Goal: Find specific page/section: Find specific page/section

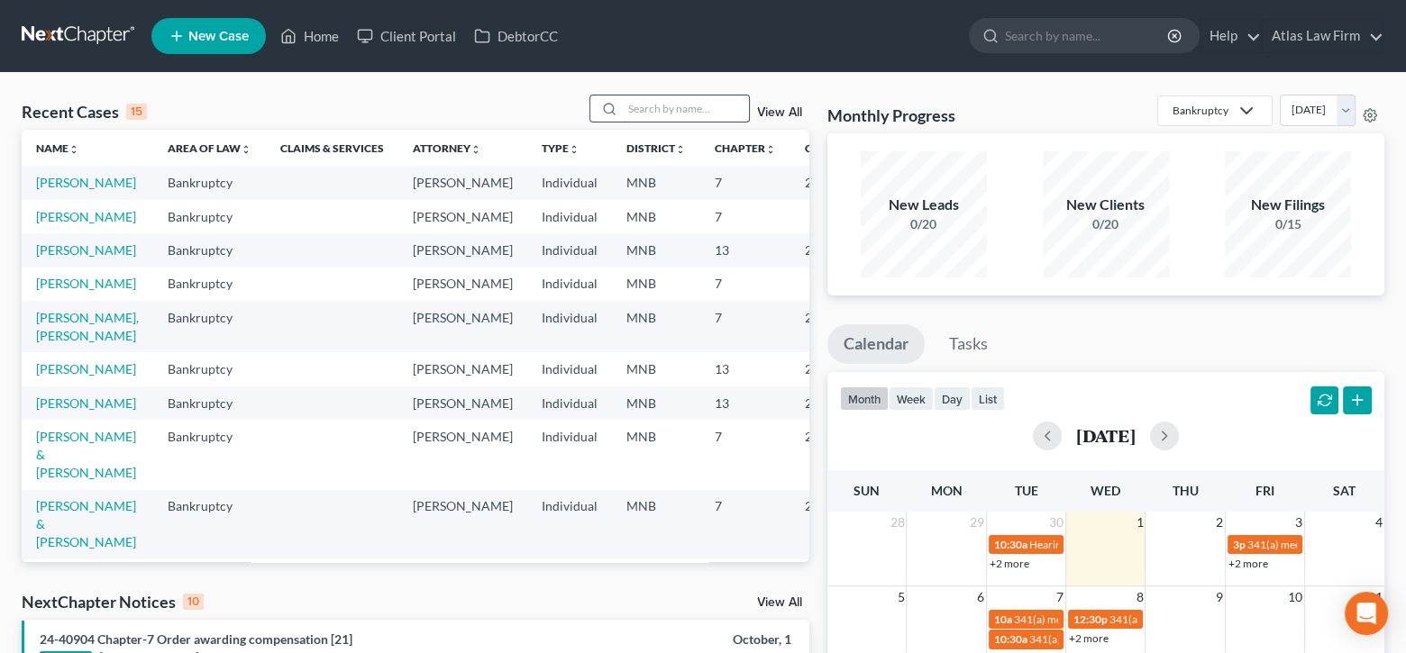
click at [710, 107] on input "search" at bounding box center [686, 109] width 126 height 26
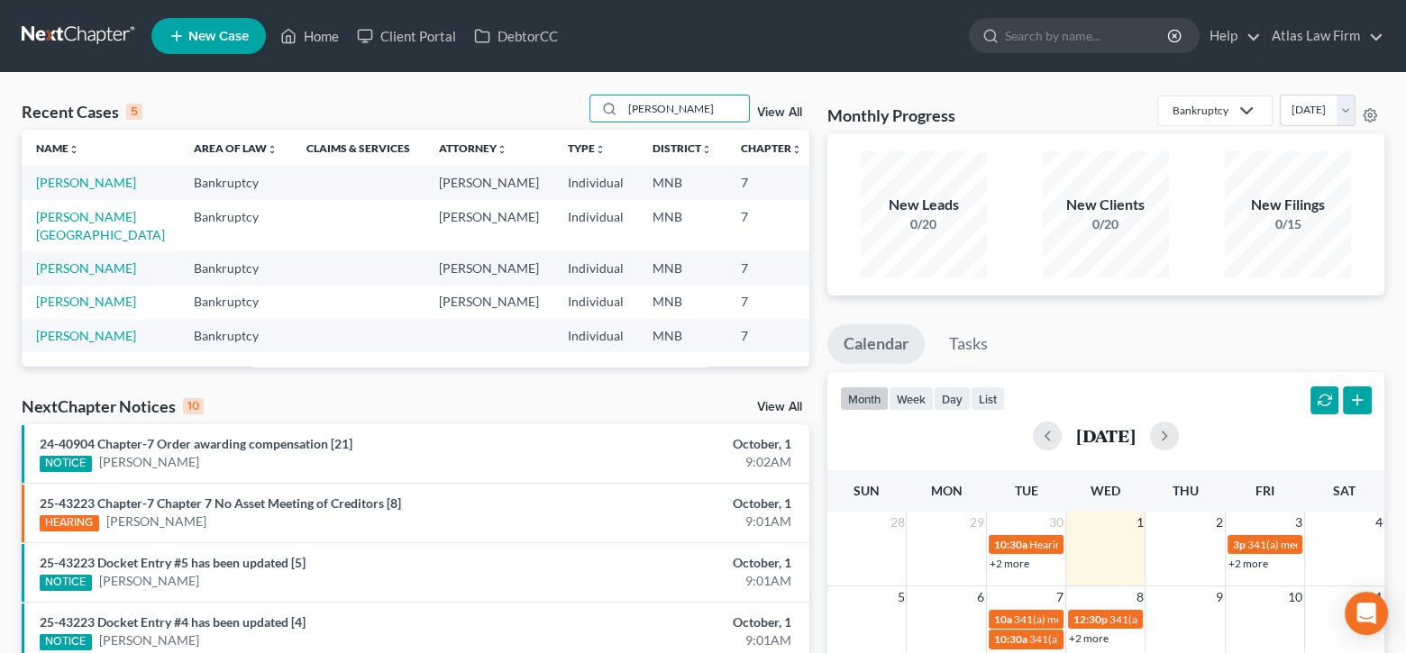
type input "[PERSON_NAME]"
click at [64, 188] on link "[PERSON_NAME]" at bounding box center [86, 182] width 100 height 15
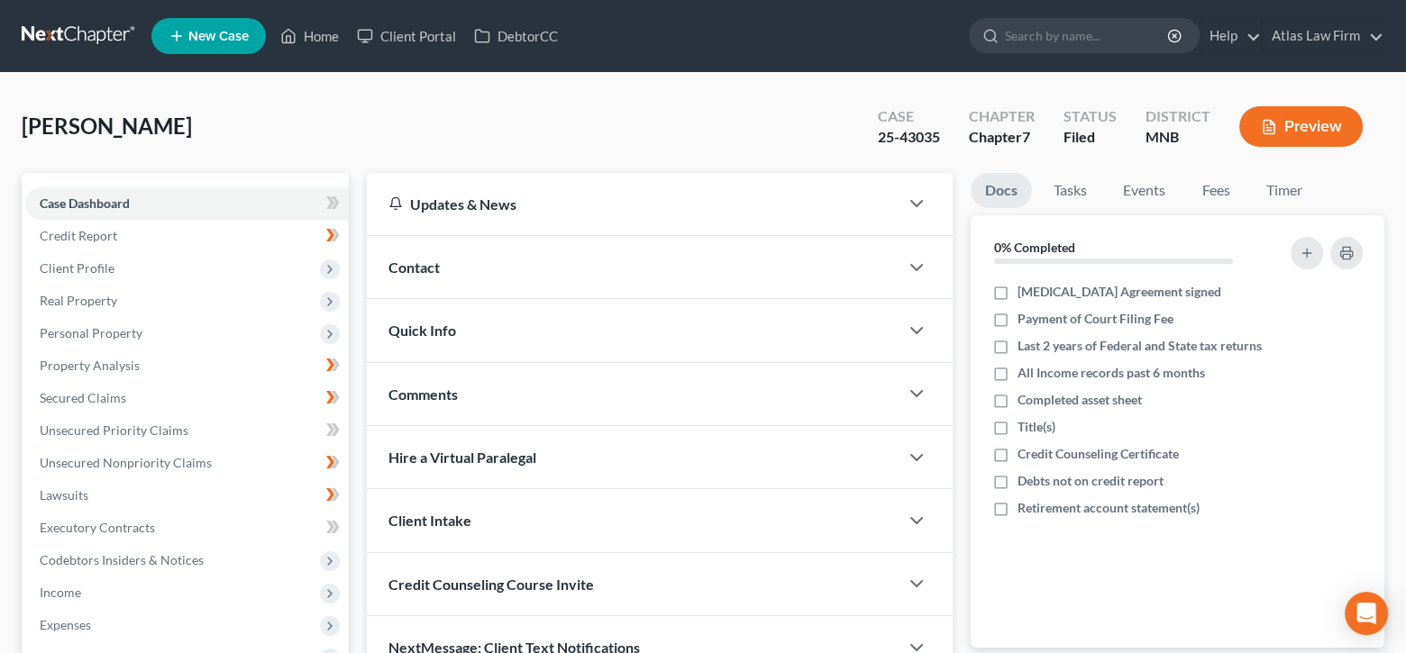
click at [1282, 119] on button "Preview" at bounding box center [1300, 126] width 123 height 41
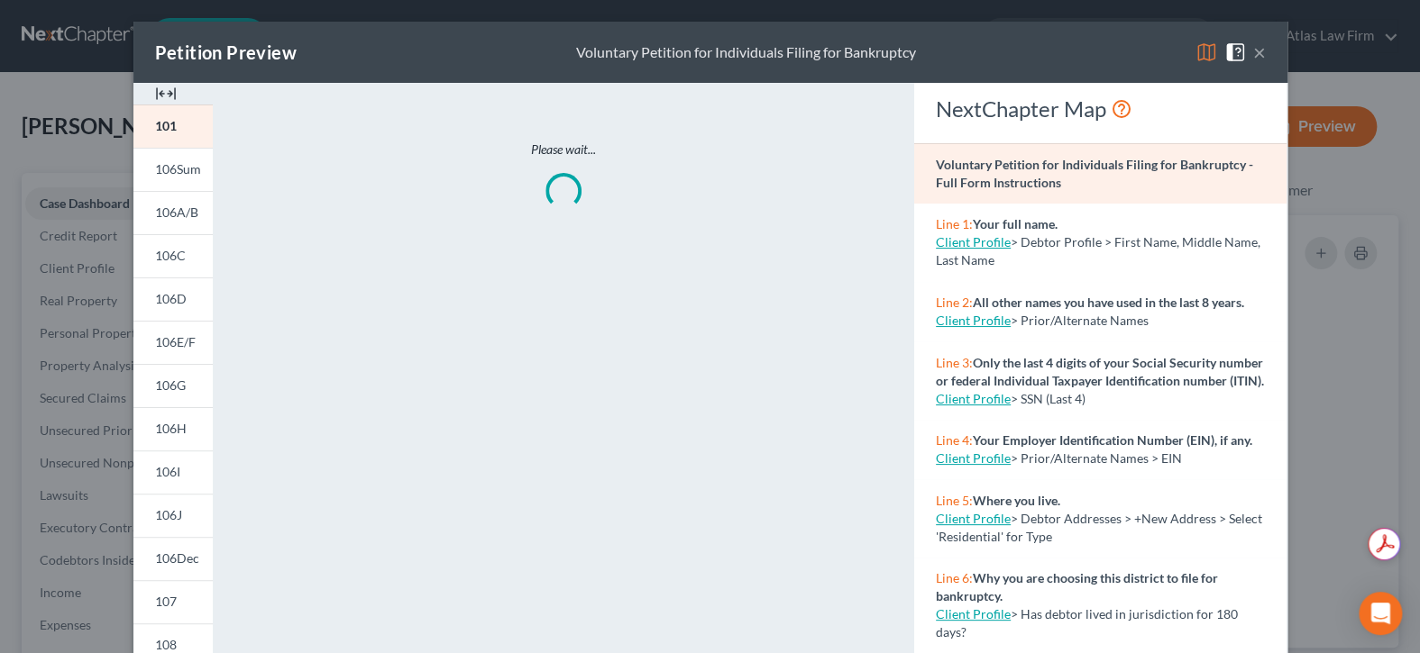
scroll to position [352, 0]
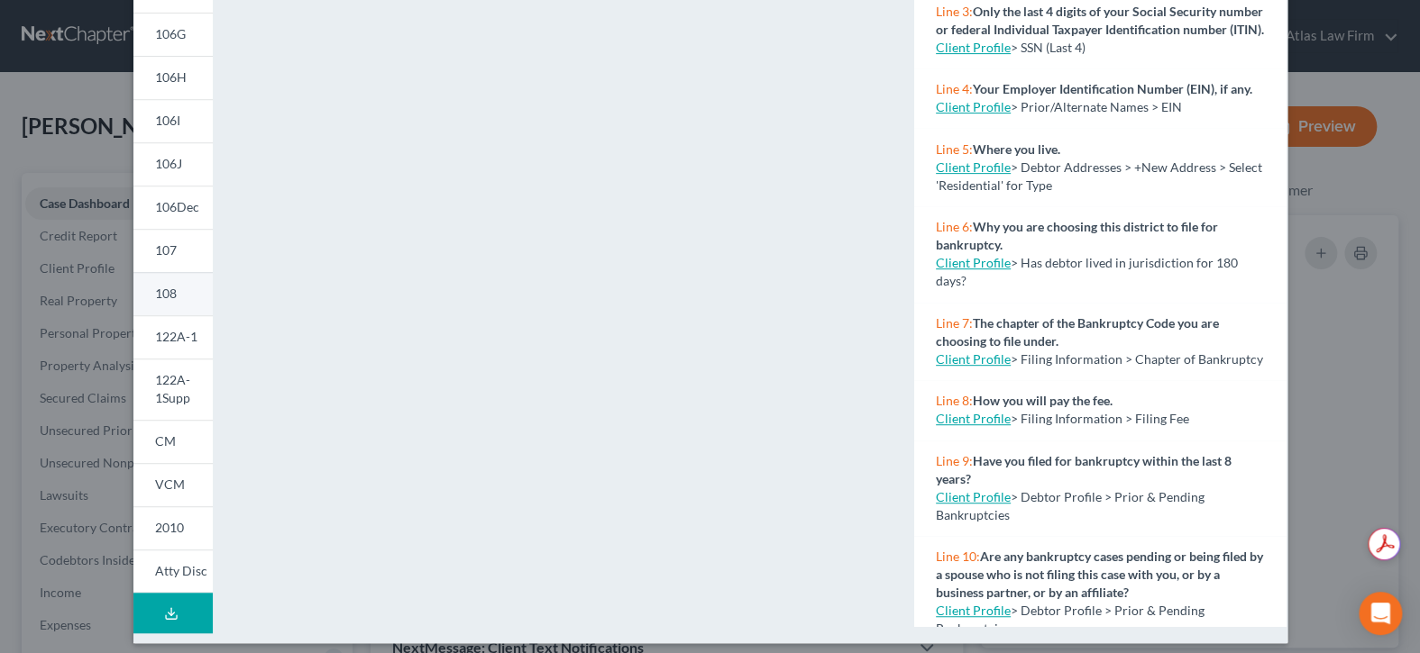
click at [162, 287] on span "108" at bounding box center [166, 293] width 22 height 15
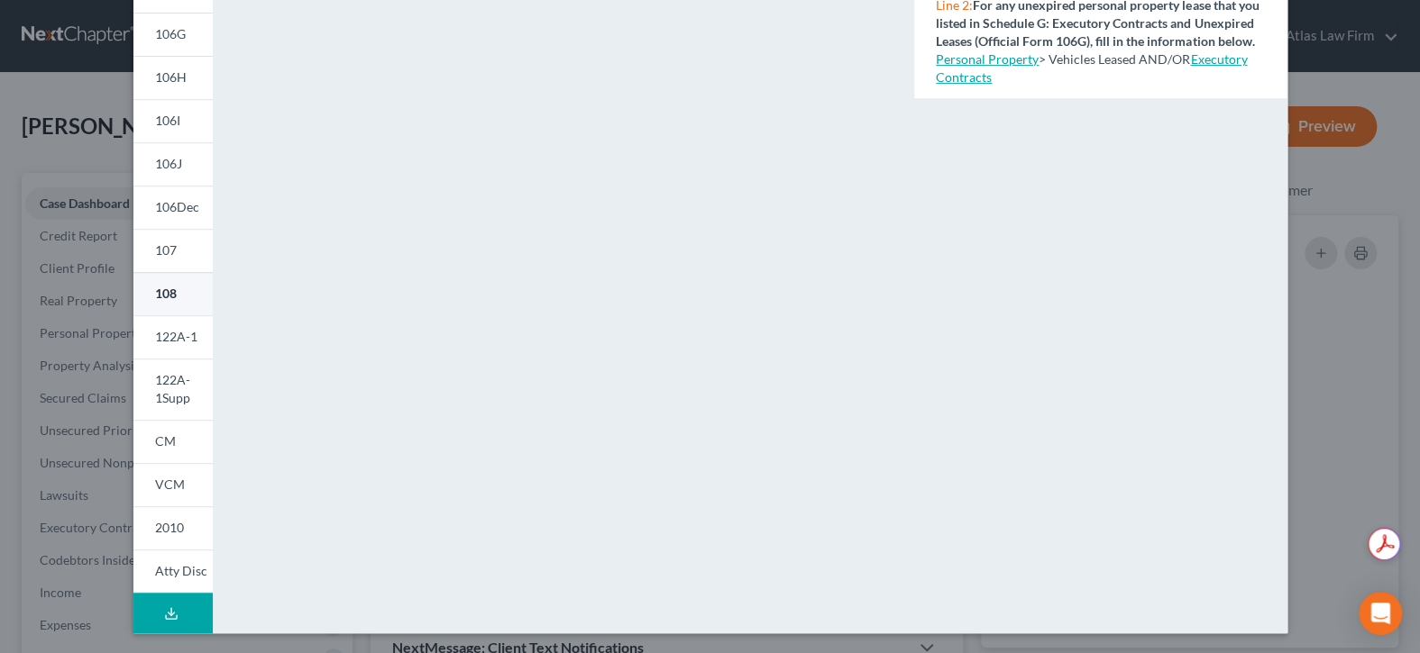
click at [167, 294] on span "108" at bounding box center [166, 293] width 22 height 15
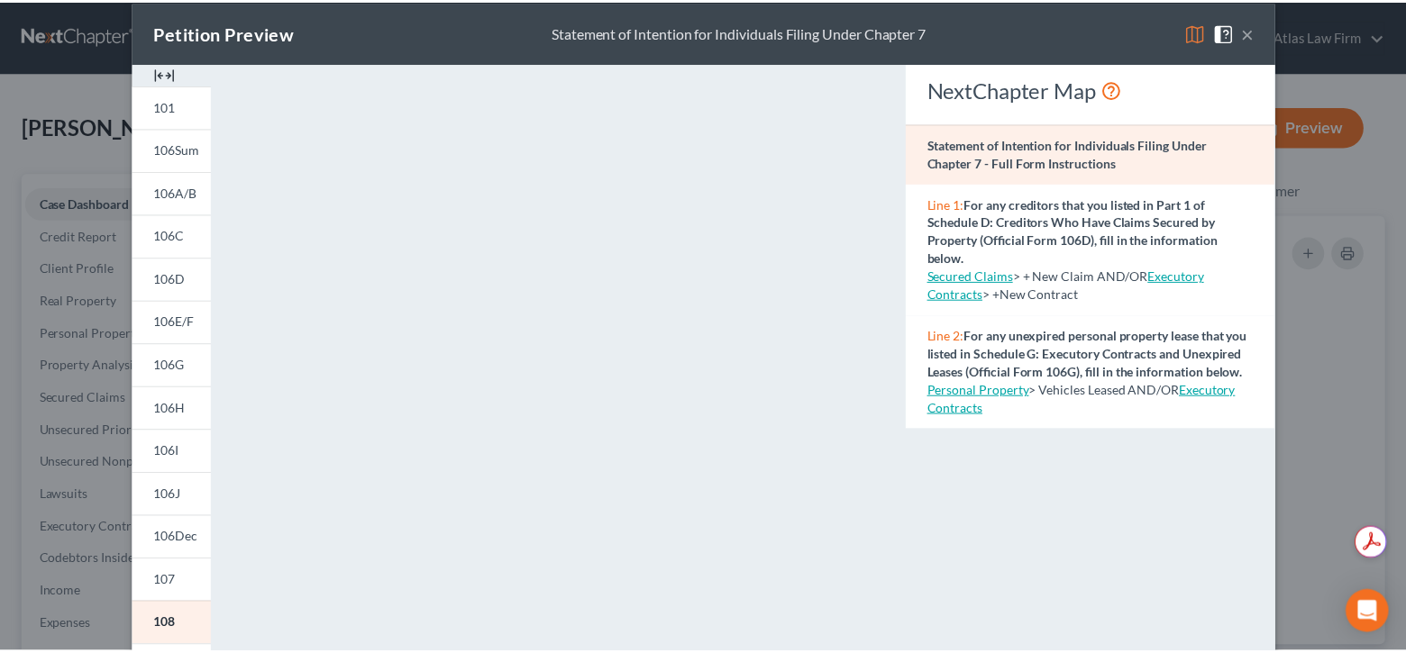
scroll to position [0, 0]
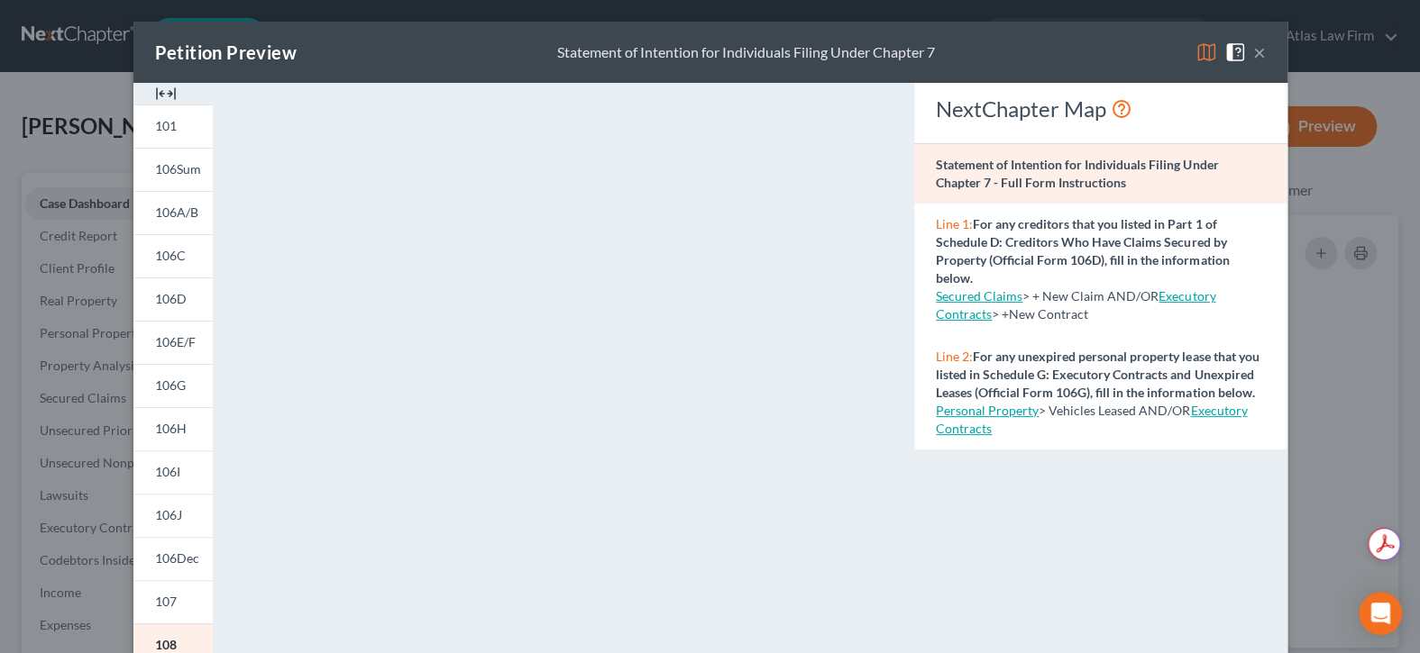
click at [1255, 54] on button "×" at bounding box center [1259, 52] width 13 height 22
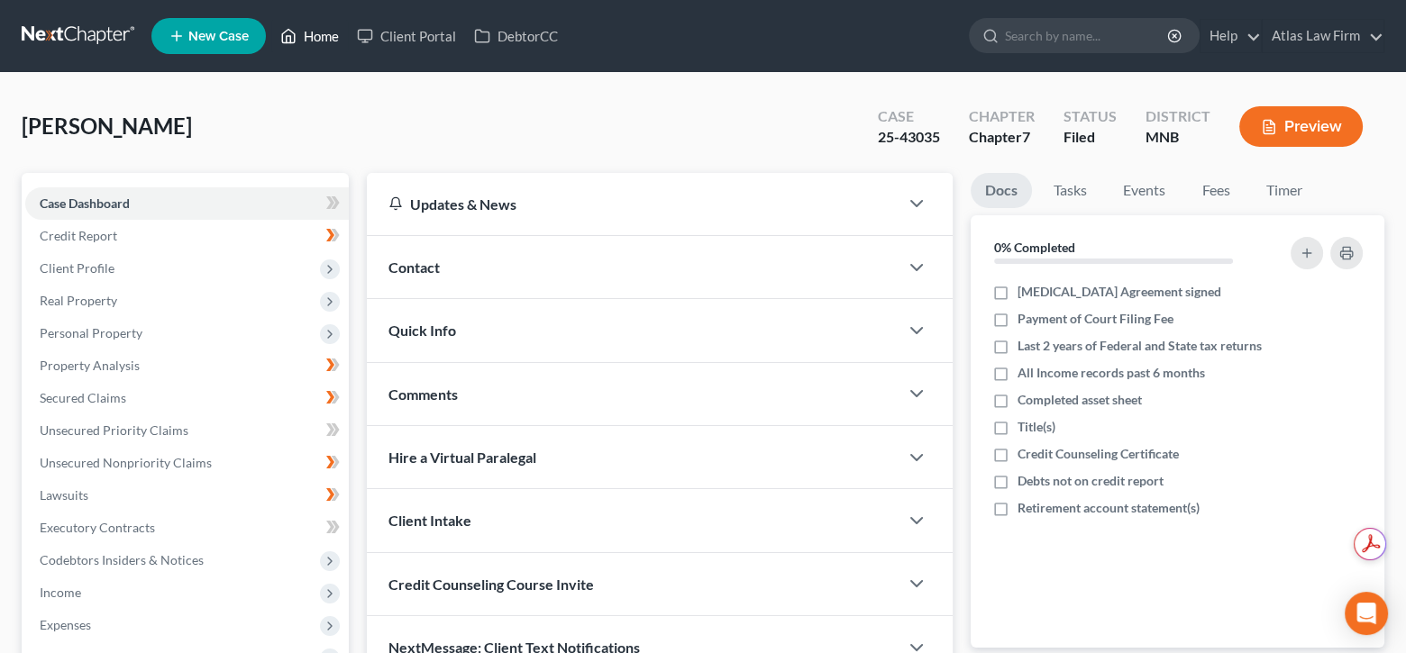
click at [339, 38] on link "Home" at bounding box center [309, 36] width 77 height 32
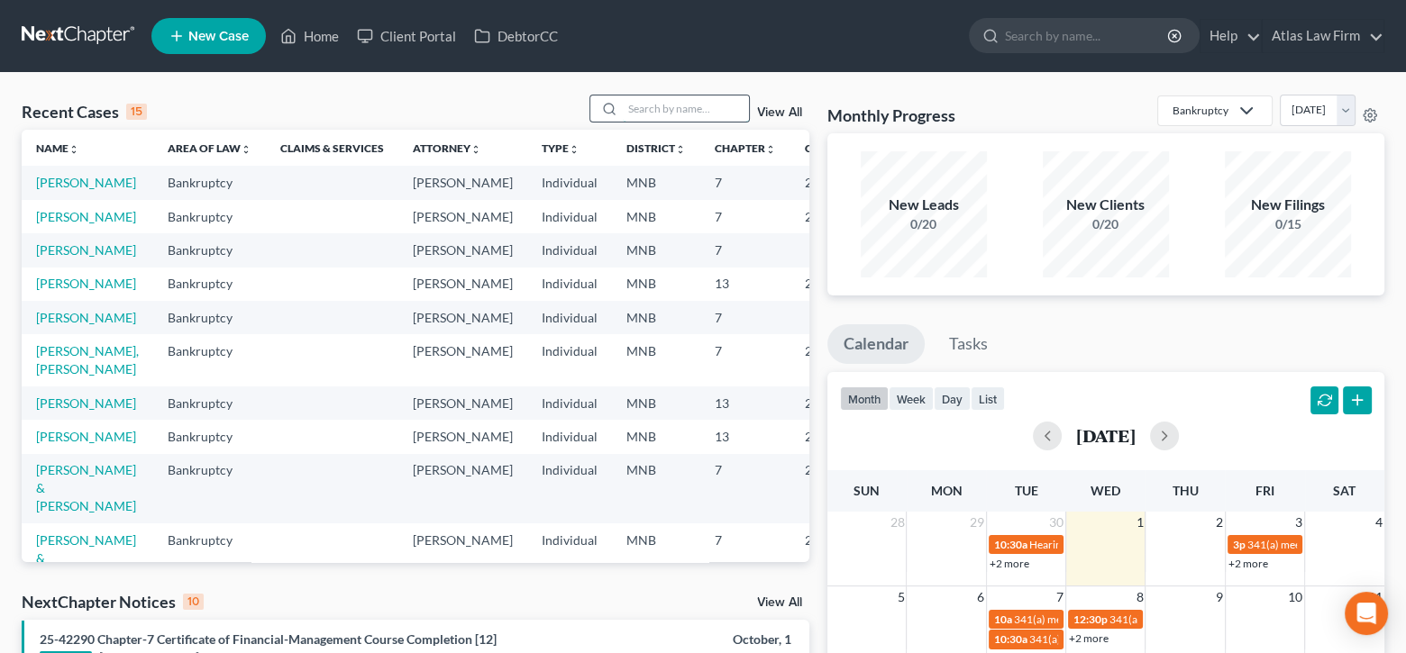
click at [667, 112] on input "search" at bounding box center [686, 109] width 126 height 26
type input "[PERSON_NAME]"
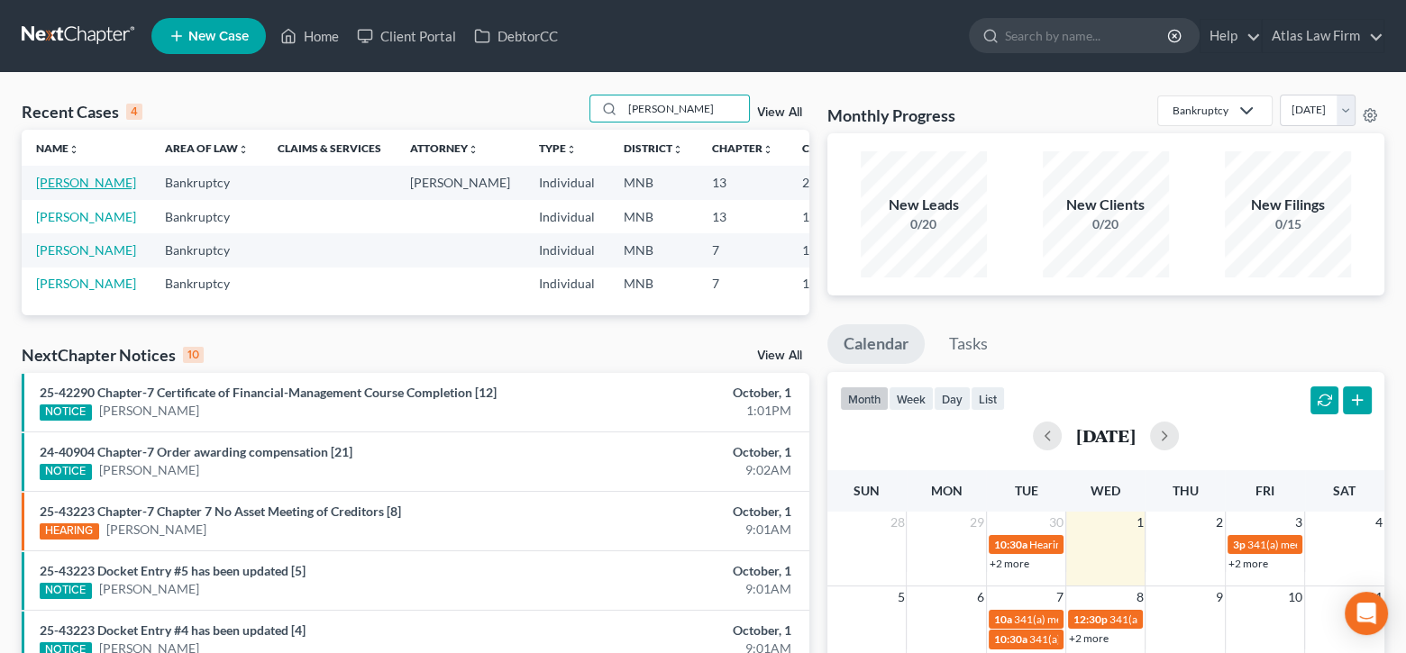
click at [53, 186] on link "[PERSON_NAME]" at bounding box center [86, 182] width 100 height 15
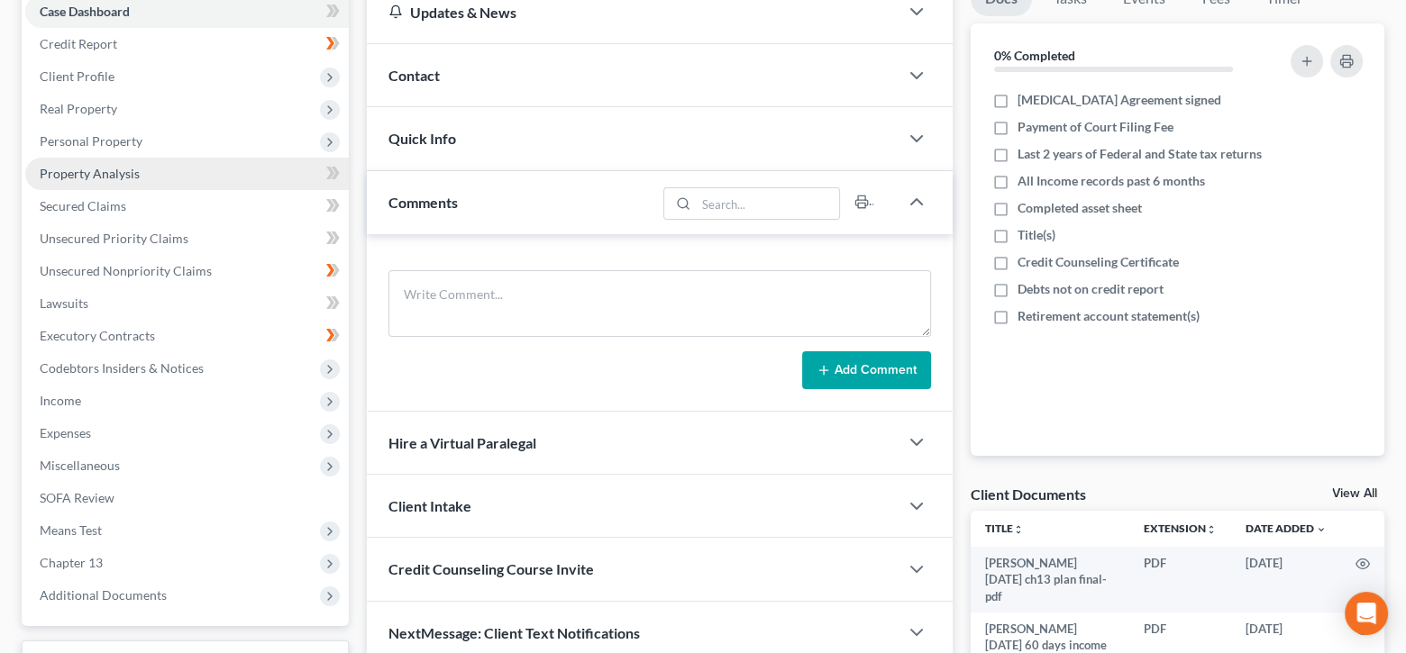
scroll to position [180, 0]
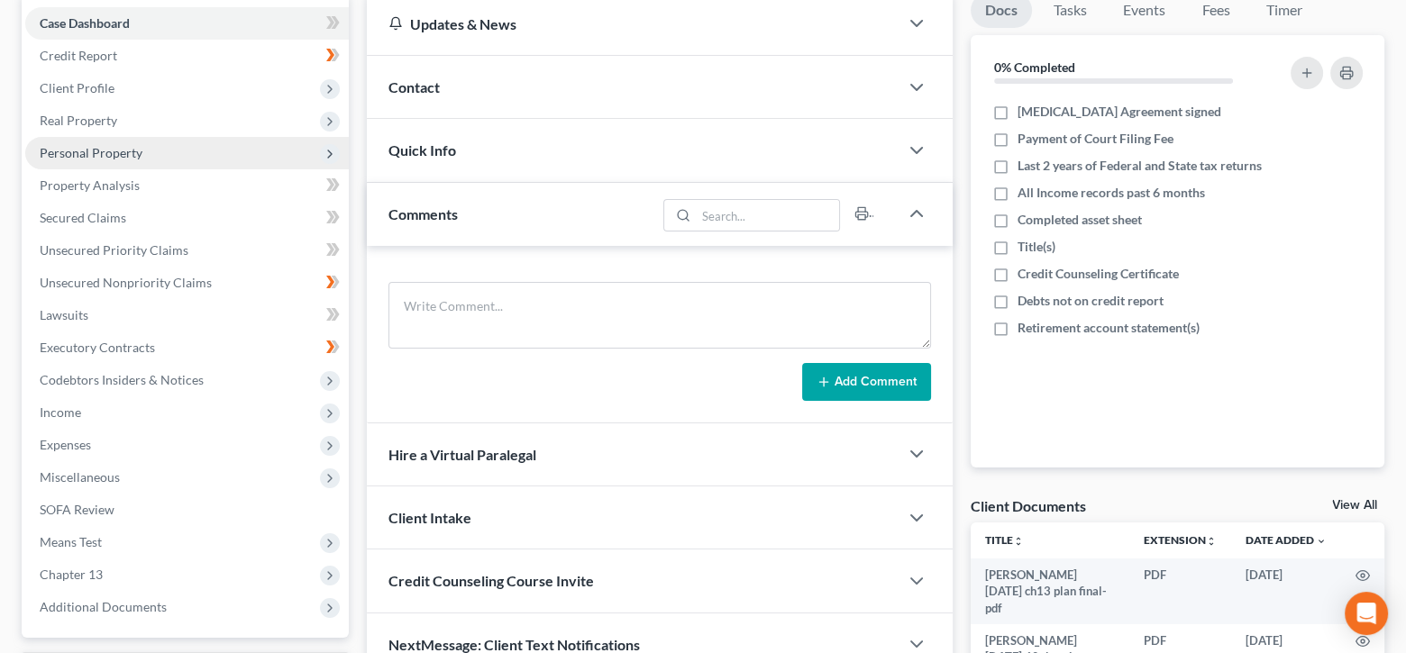
click at [92, 151] on span "Personal Property" at bounding box center [91, 152] width 103 height 15
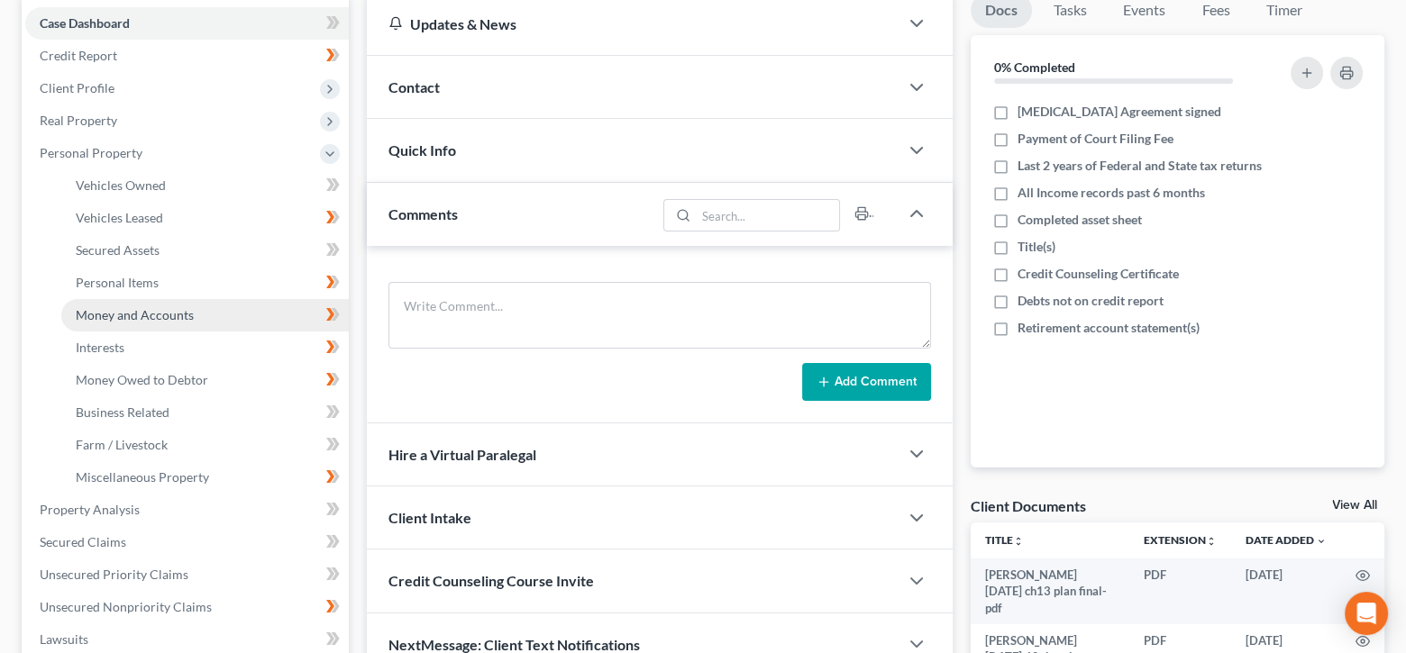
click at [151, 310] on span "Money and Accounts" at bounding box center [135, 314] width 118 height 15
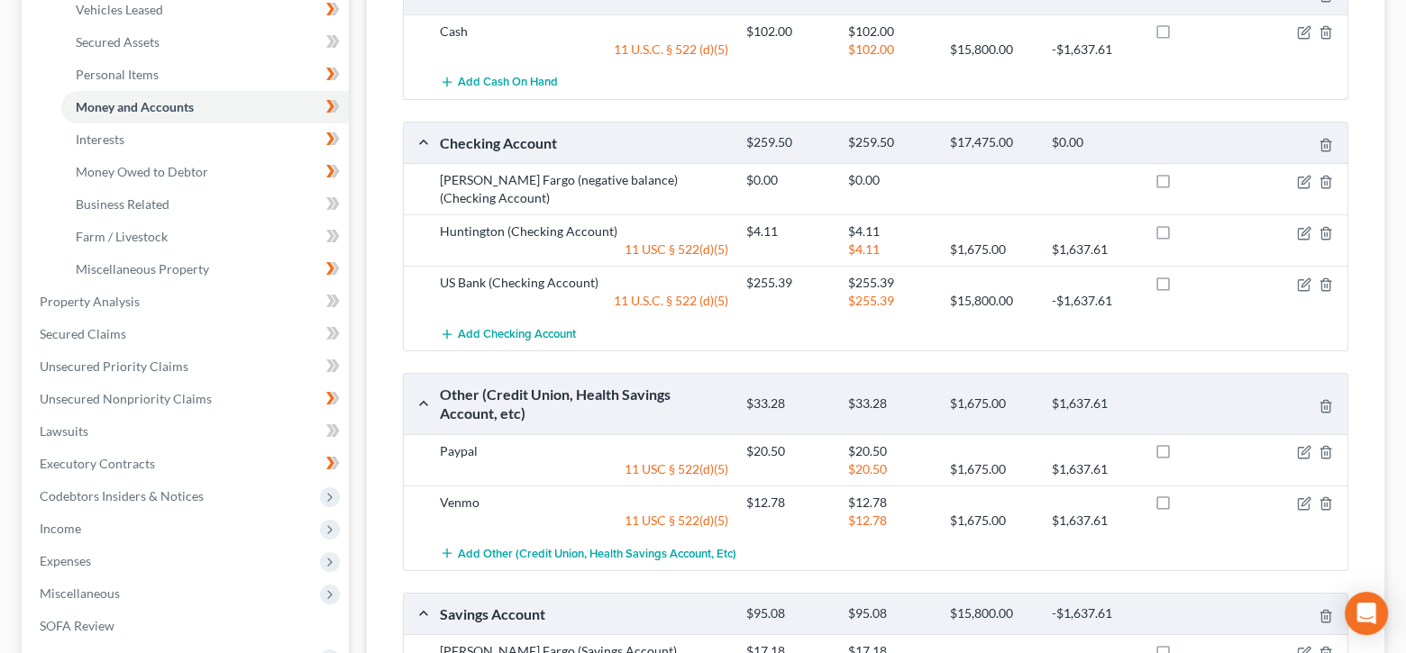
scroll to position [852, 0]
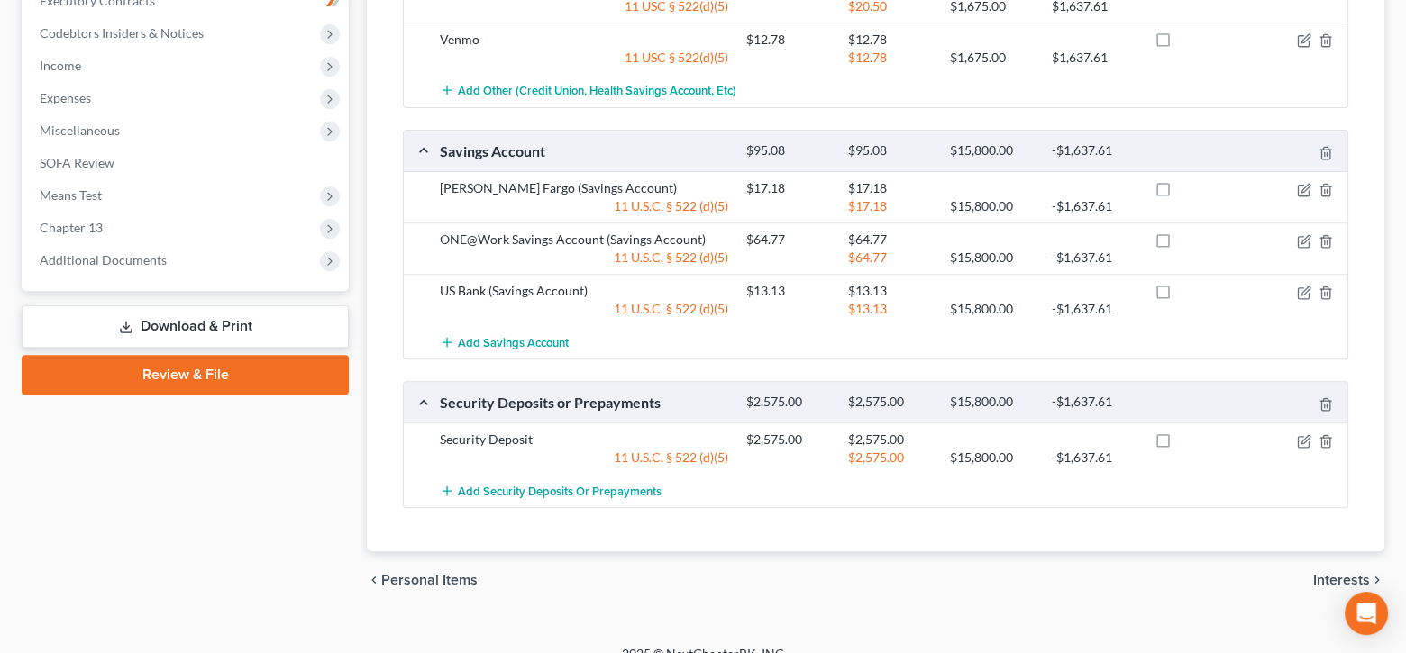
click at [111, 260] on span "Additional Documents" at bounding box center [103, 259] width 127 height 15
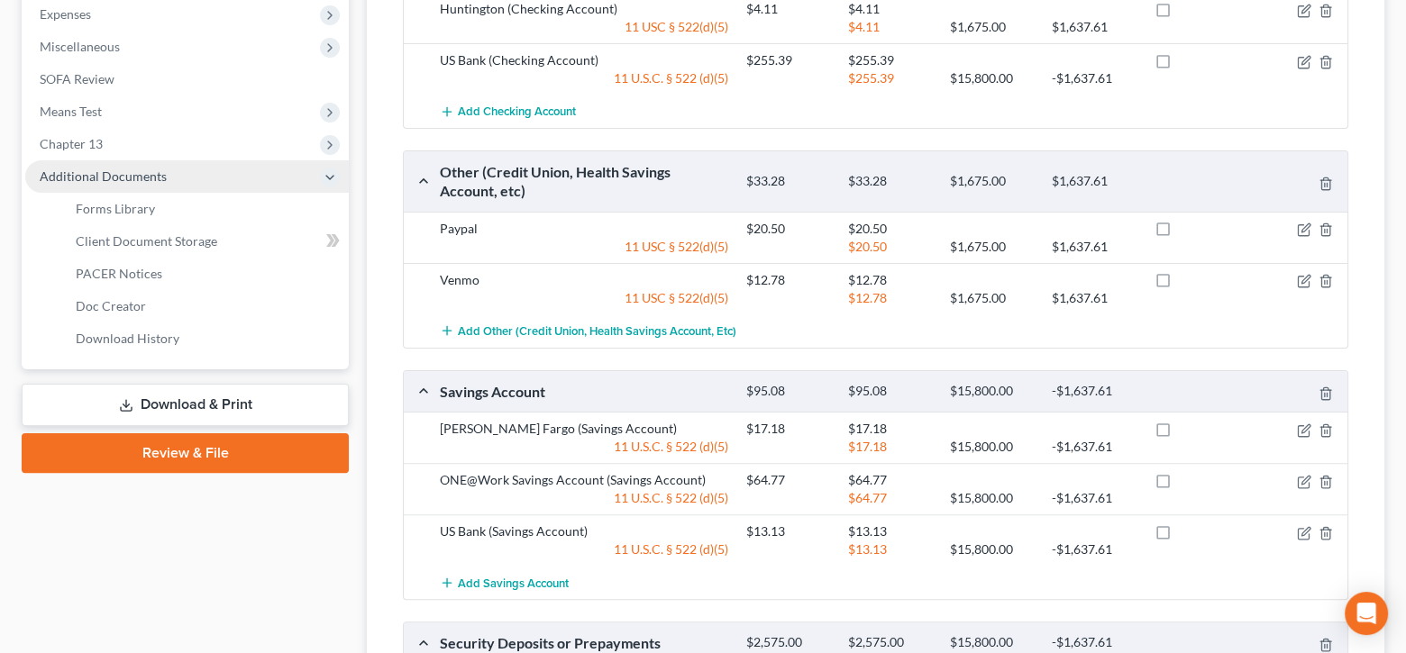
scroll to position [528, 0]
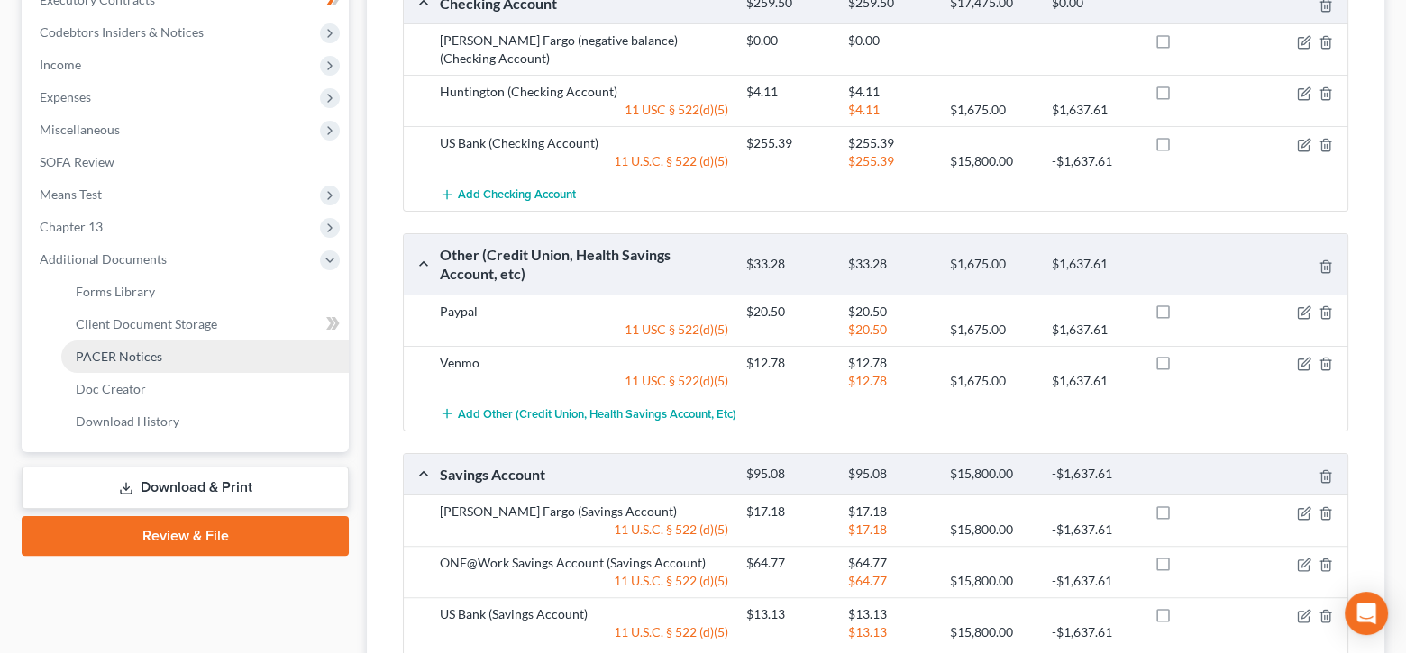
click at [120, 353] on span "PACER Notices" at bounding box center [119, 356] width 87 height 15
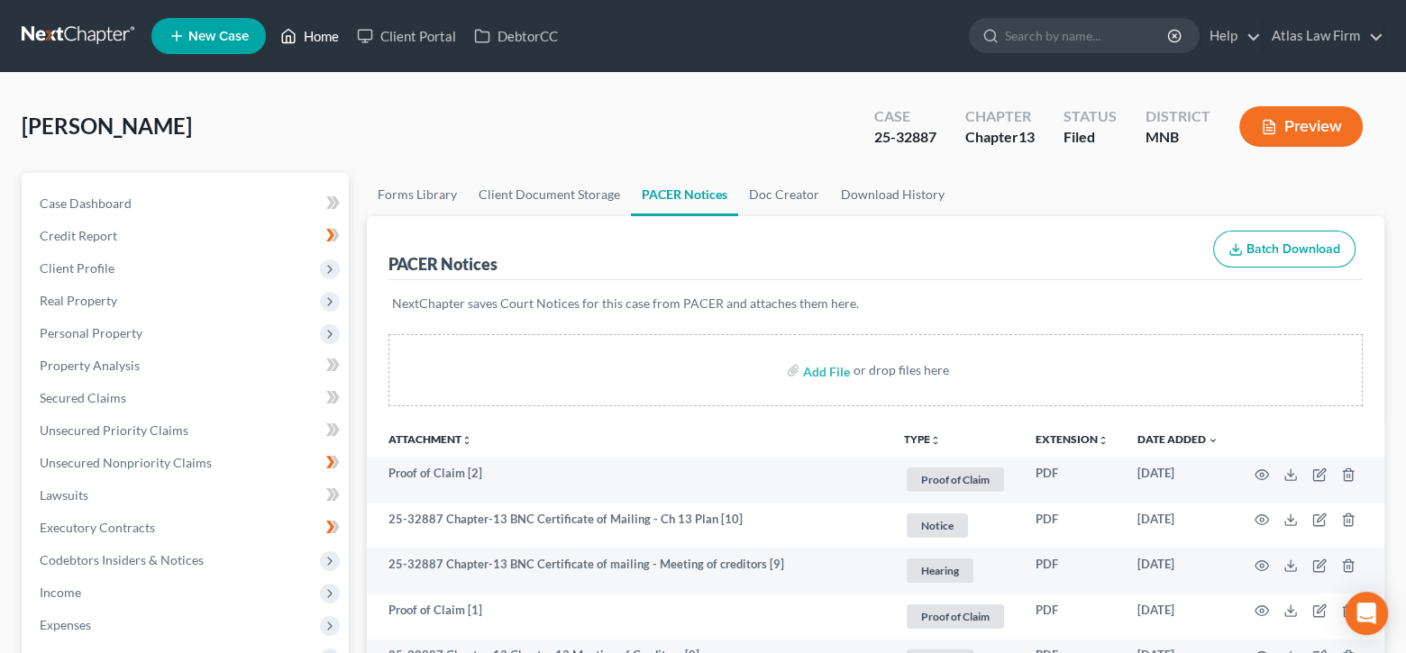
click at [315, 38] on link "Home" at bounding box center [309, 36] width 77 height 32
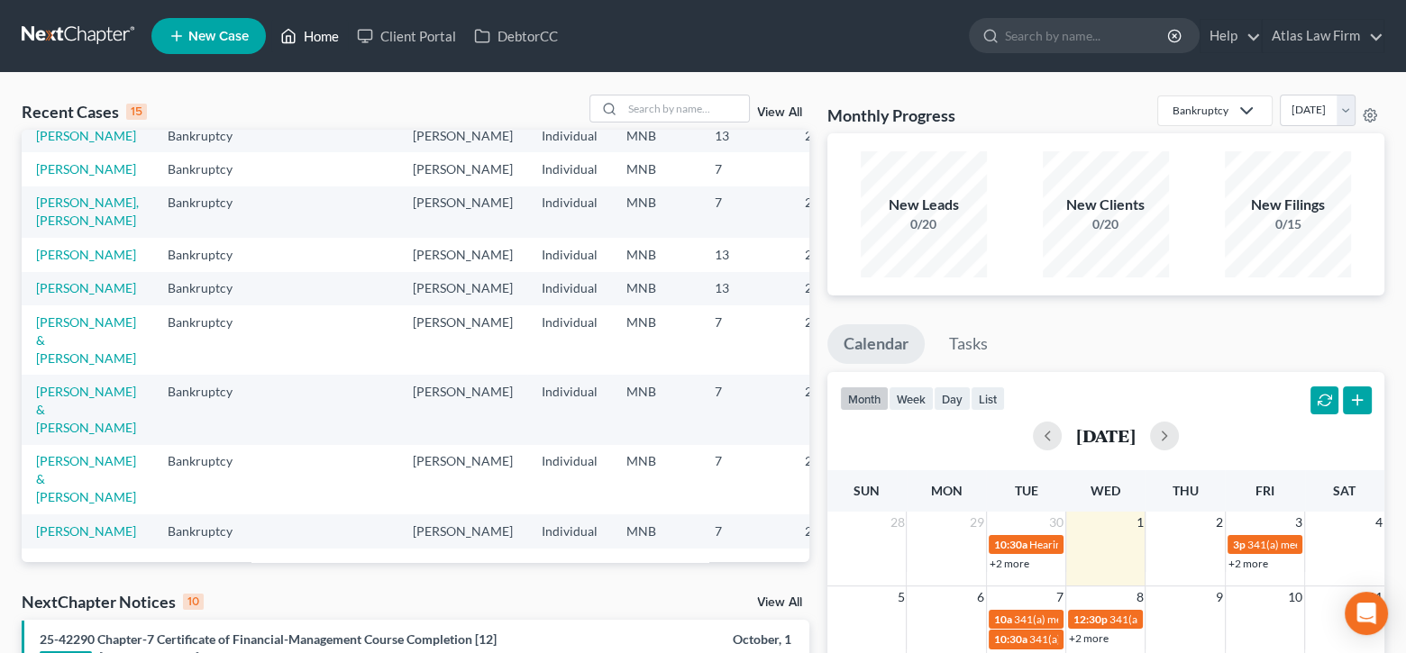
scroll to position [465, 0]
click at [67, 247] on link "[PERSON_NAME]" at bounding box center [86, 254] width 100 height 15
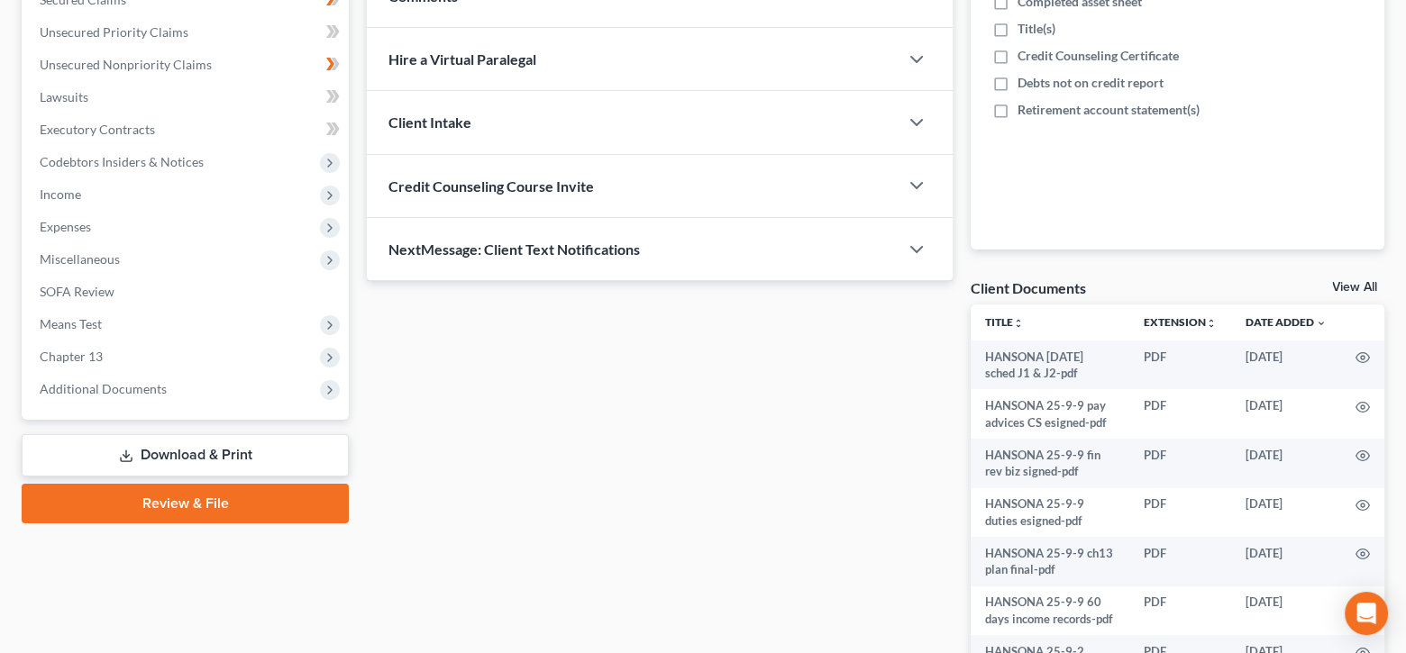
scroll to position [506, 0]
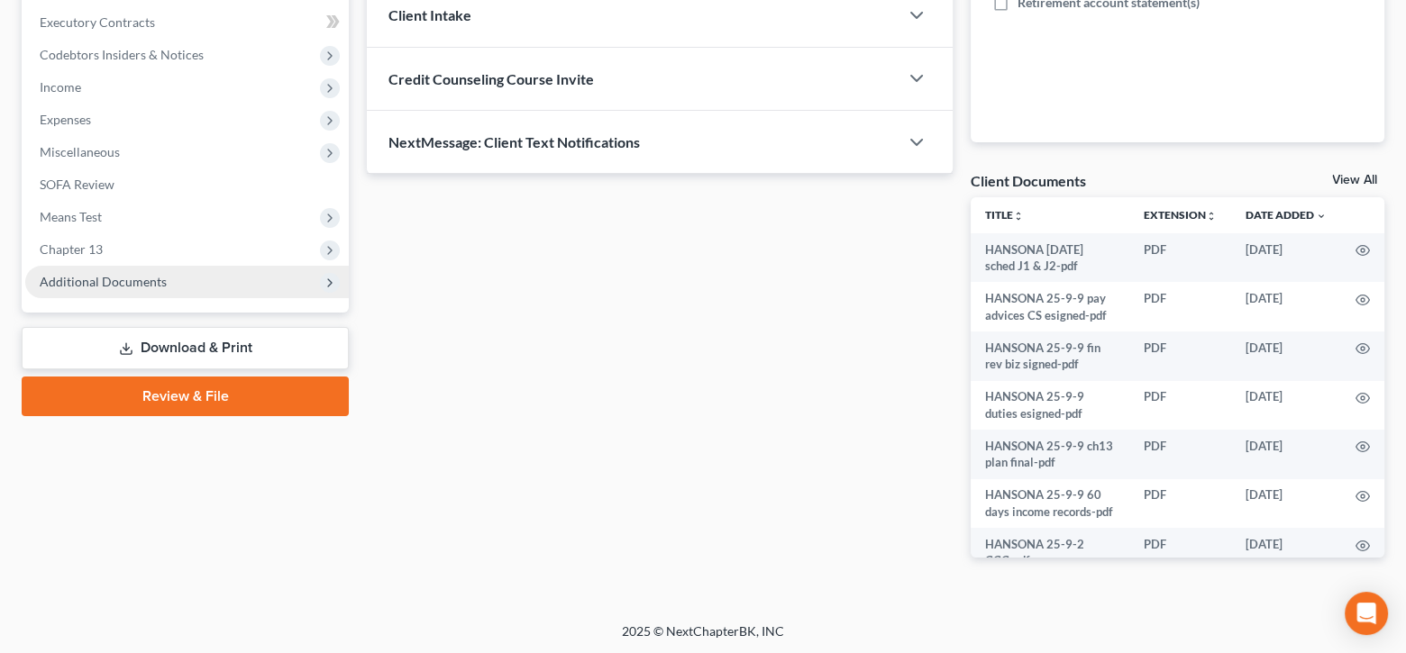
click at [90, 276] on span "Additional Documents" at bounding box center [103, 281] width 127 height 15
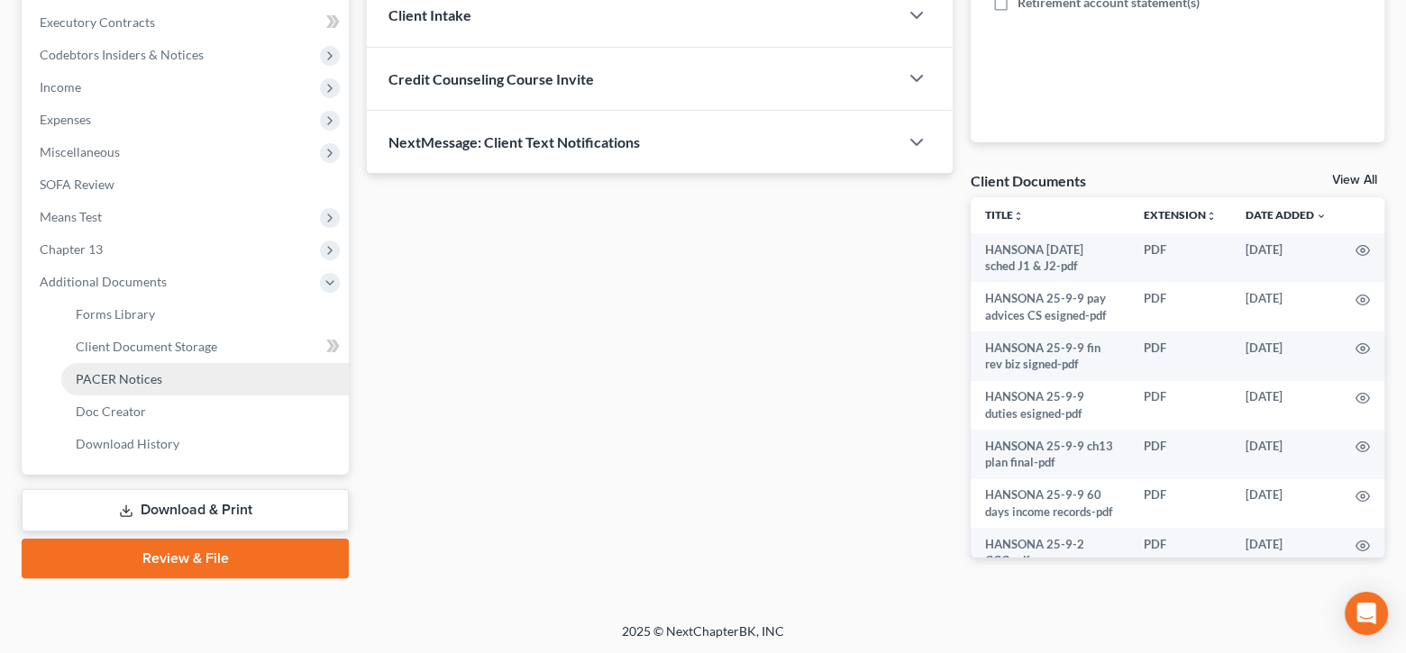
click at [139, 384] on link "PACER Notices" at bounding box center [205, 379] width 288 height 32
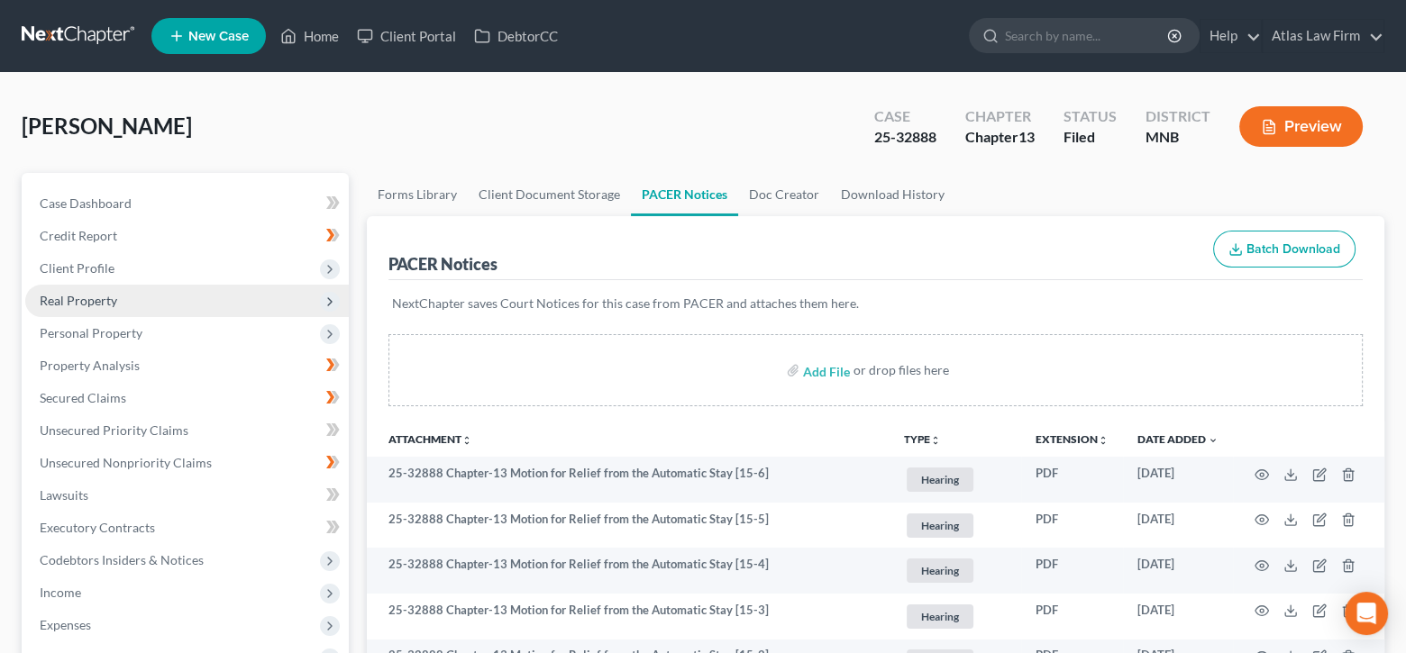
click at [95, 305] on span "Real Property" at bounding box center [79, 300] width 78 height 15
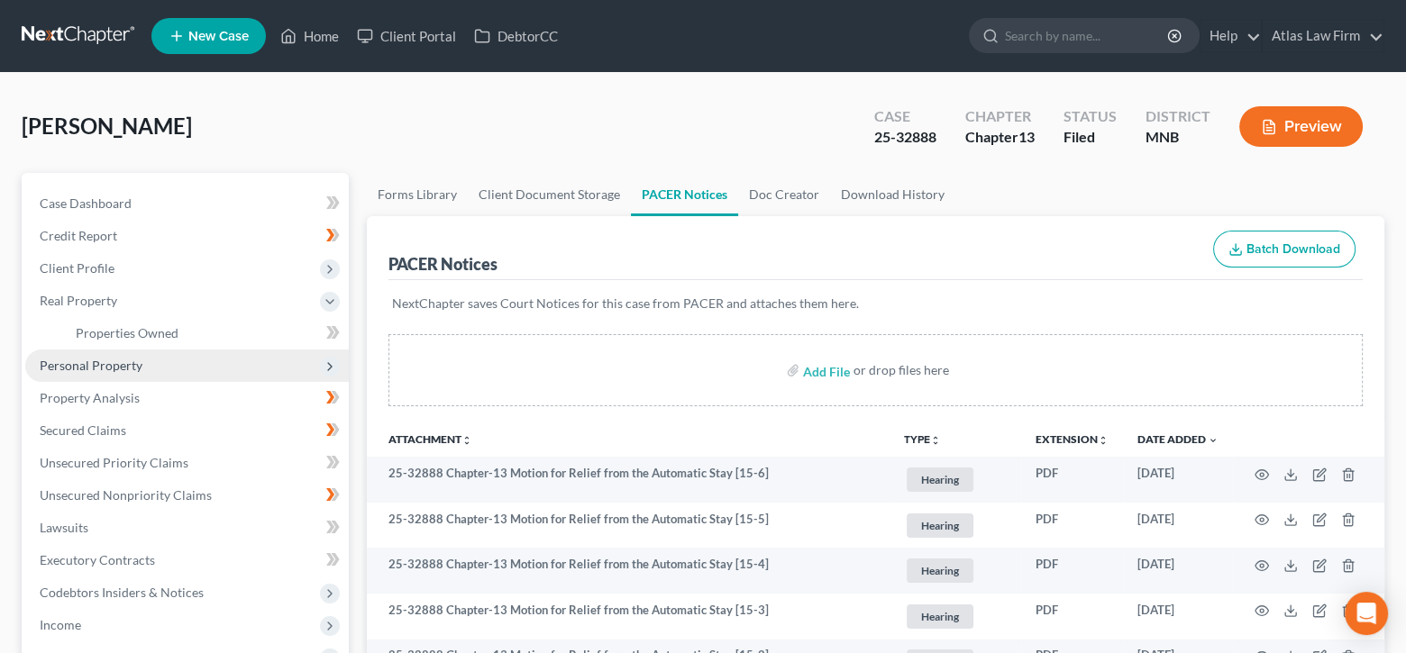
click at [132, 361] on span "Personal Property" at bounding box center [91, 365] width 103 height 15
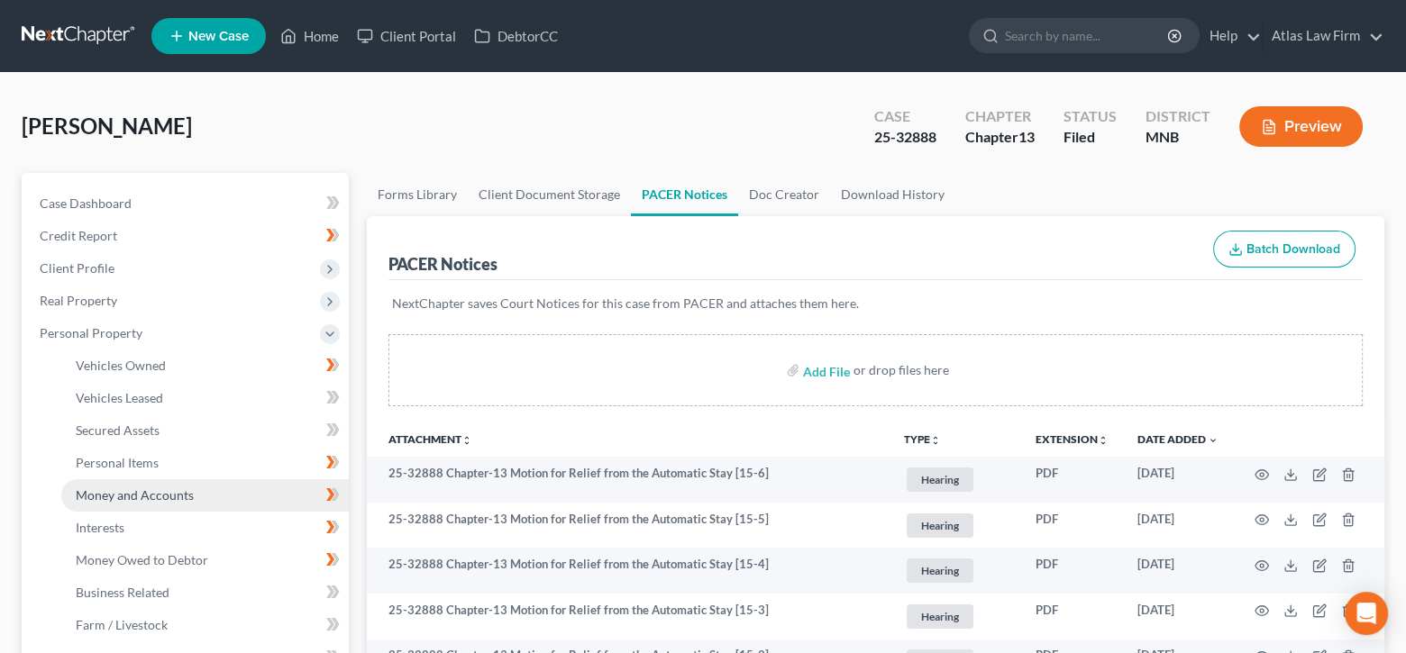
click at [171, 490] on span "Money and Accounts" at bounding box center [135, 495] width 118 height 15
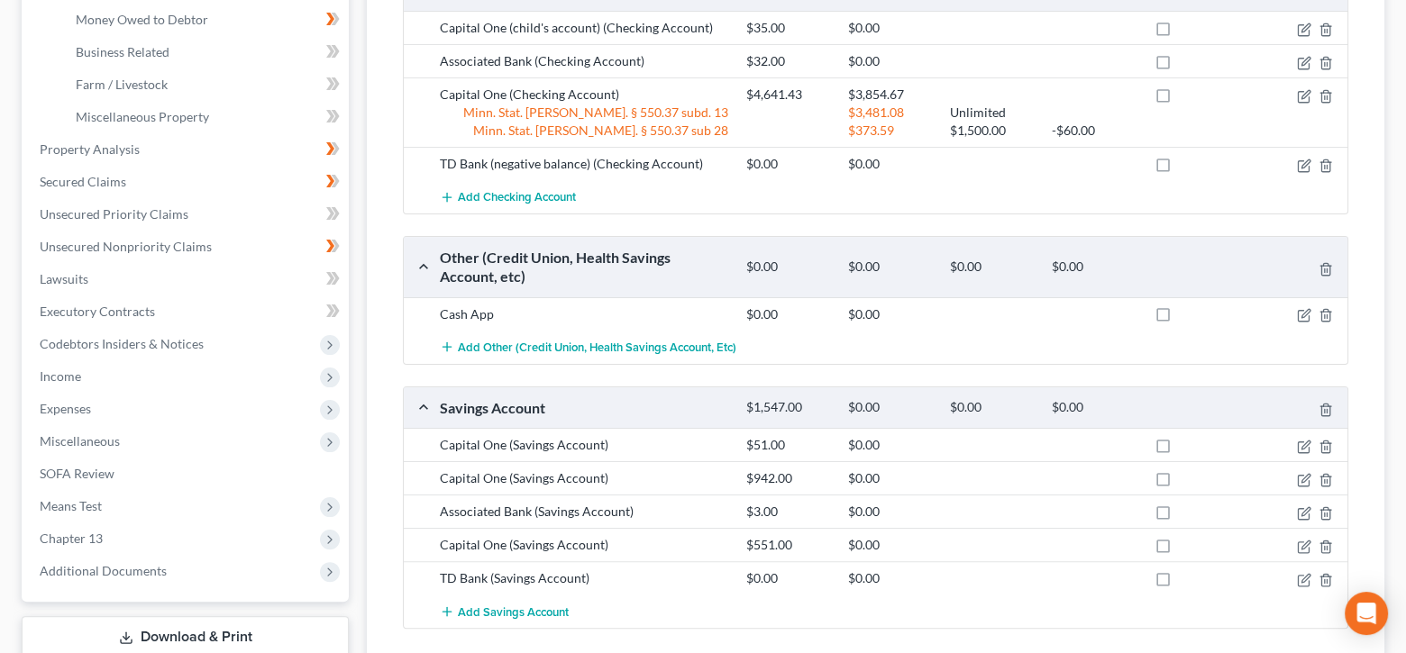
scroll to position [180, 0]
